Goal: Task Accomplishment & Management: Manage account settings

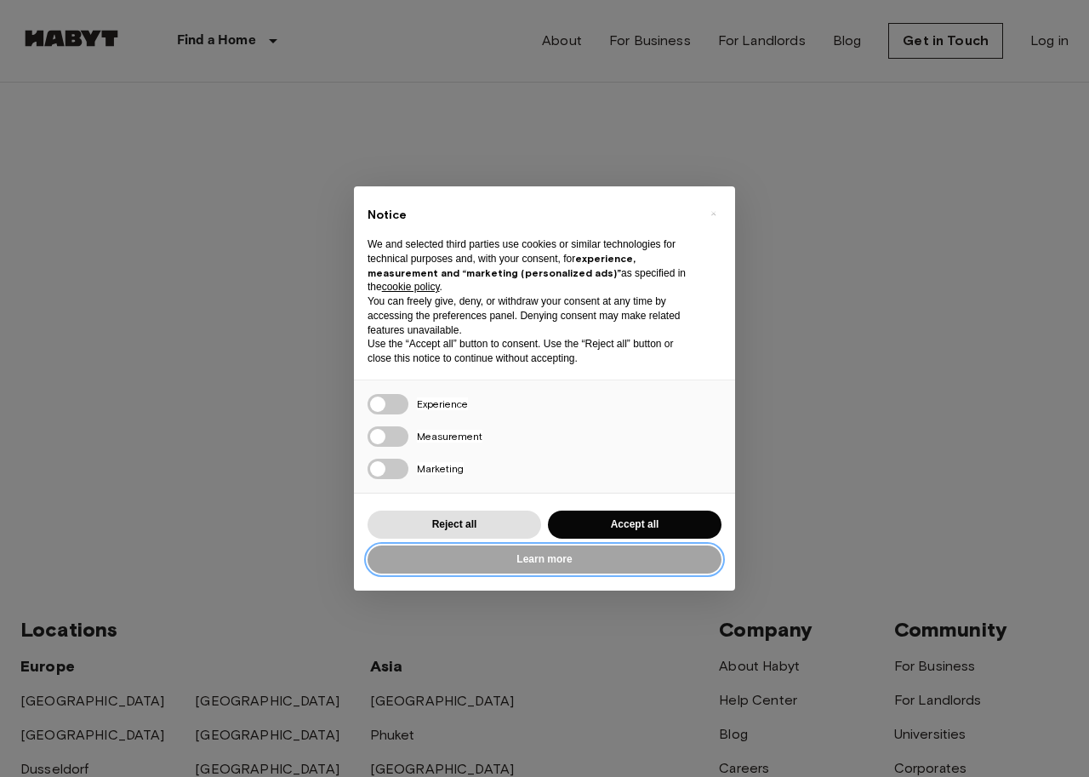
click at [619, 547] on button "Learn more" at bounding box center [544, 559] width 354 height 28
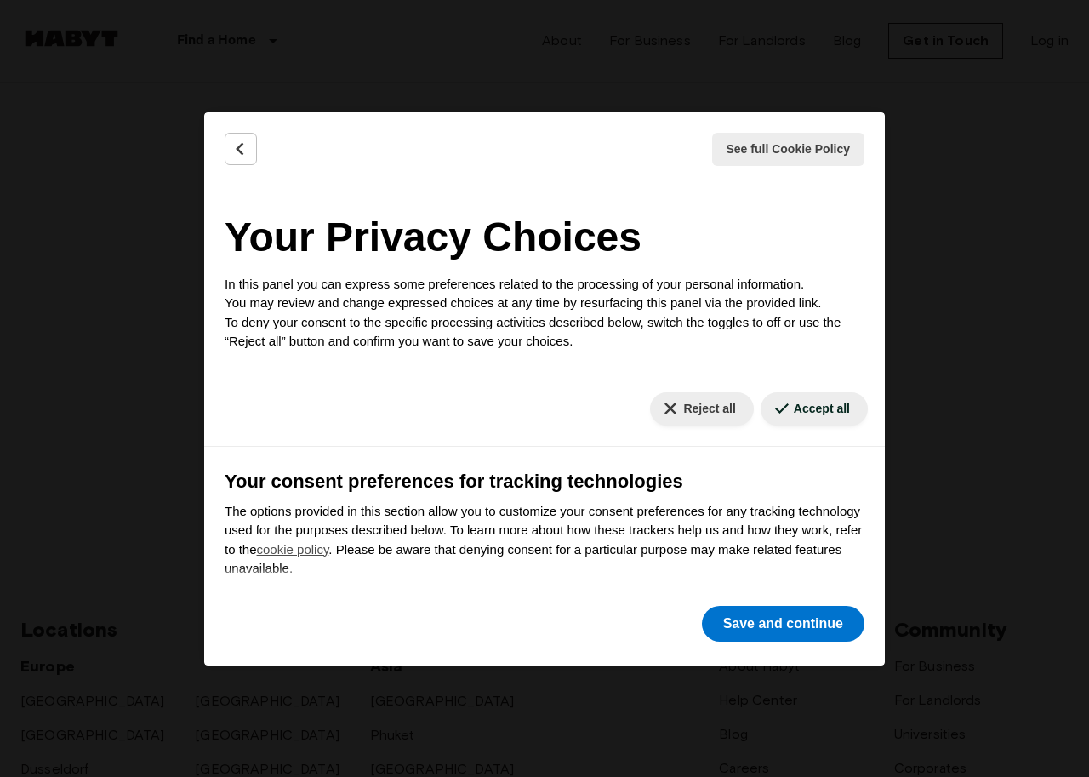
click at [89, 149] on div "See full Cookie Policy Cookie Policy Your Privacy Choices In this panel you can…" at bounding box center [544, 388] width 1089 height 777
click at [810, 416] on button "Accept all" at bounding box center [813, 408] width 107 height 33
click at [789, 631] on button "Save and continue" at bounding box center [783, 624] width 162 height 36
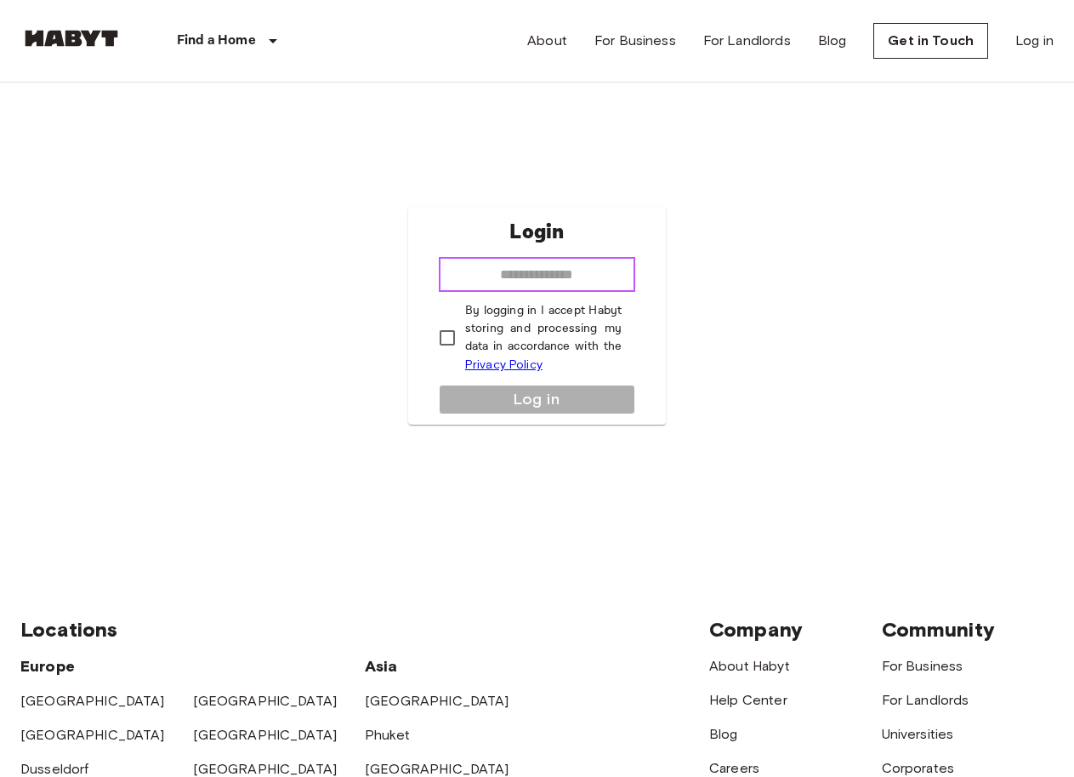
click at [563, 279] on input "email" at bounding box center [537, 275] width 196 height 34
type input "**********"
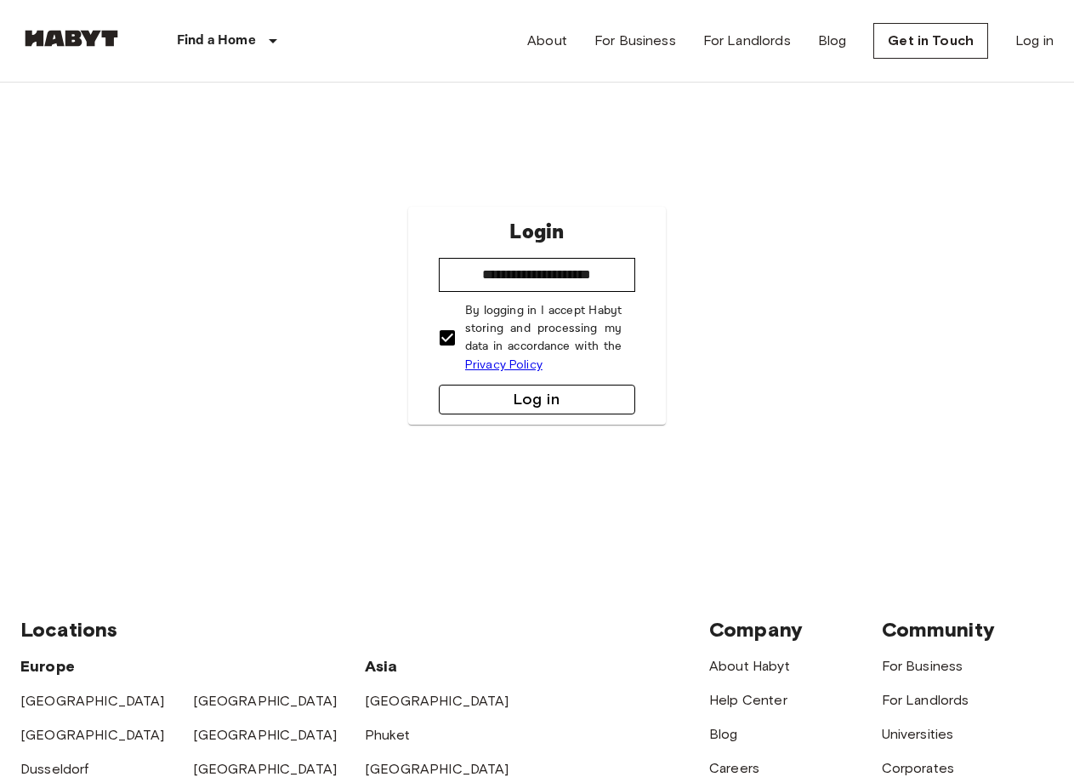
click at [495, 391] on button "Log in" at bounding box center [537, 399] width 196 height 30
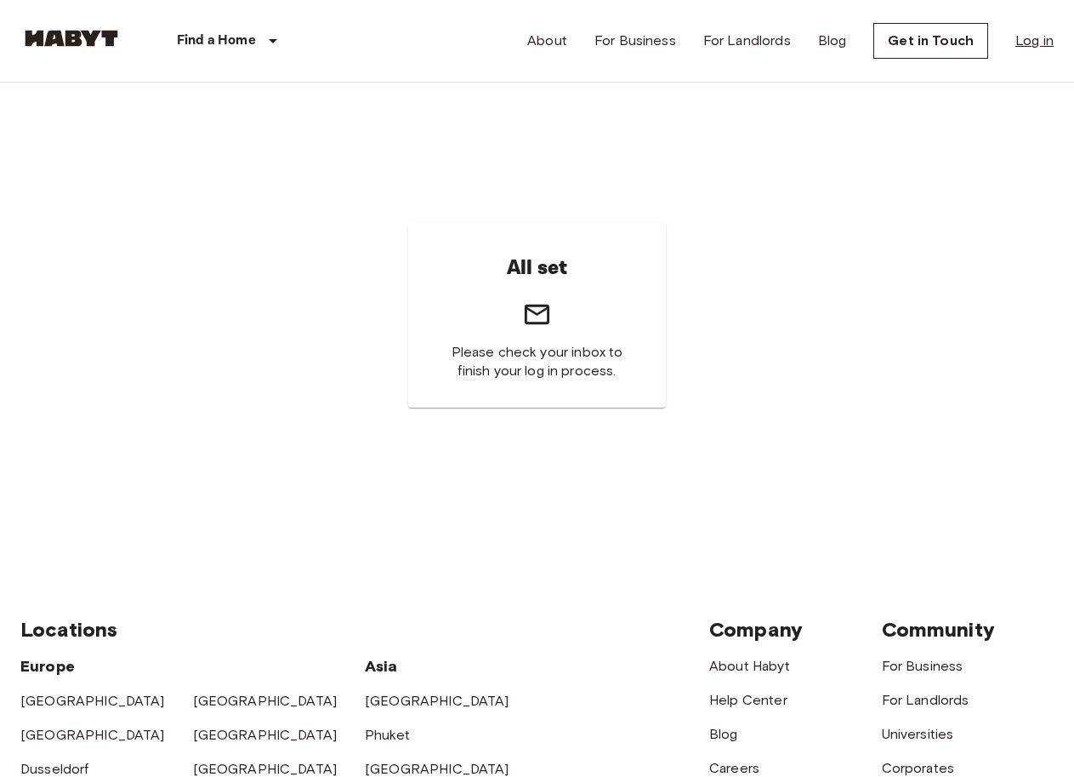
click at [1039, 35] on link "Log in" at bounding box center [1035, 41] width 38 height 20
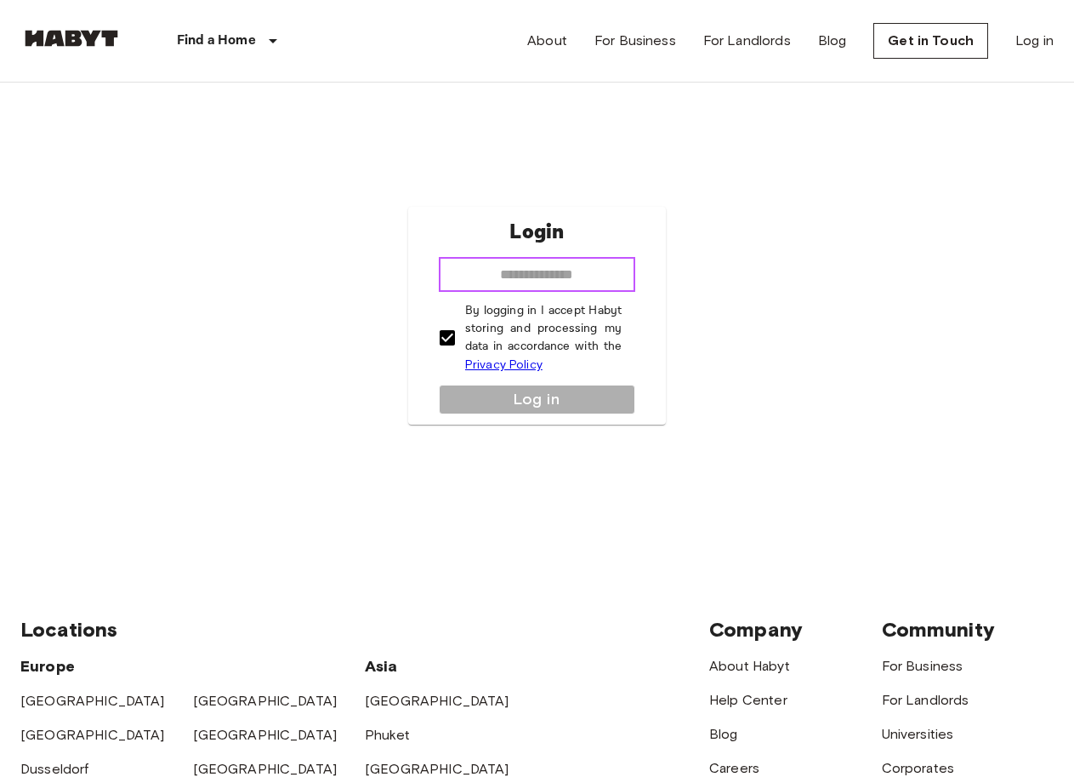
click at [519, 282] on input "email" at bounding box center [537, 275] width 196 height 34
type input "**********"
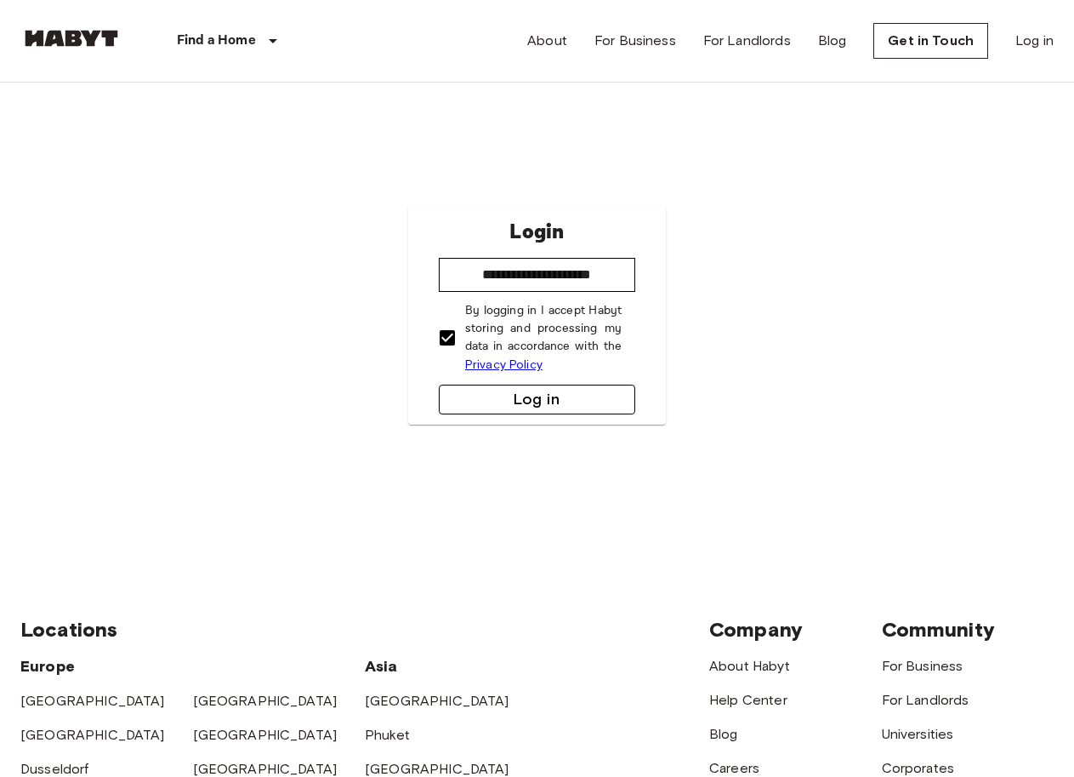
click at [535, 395] on button "Log in" at bounding box center [537, 399] width 196 height 30
